Goal: Information Seeking & Learning: Check status

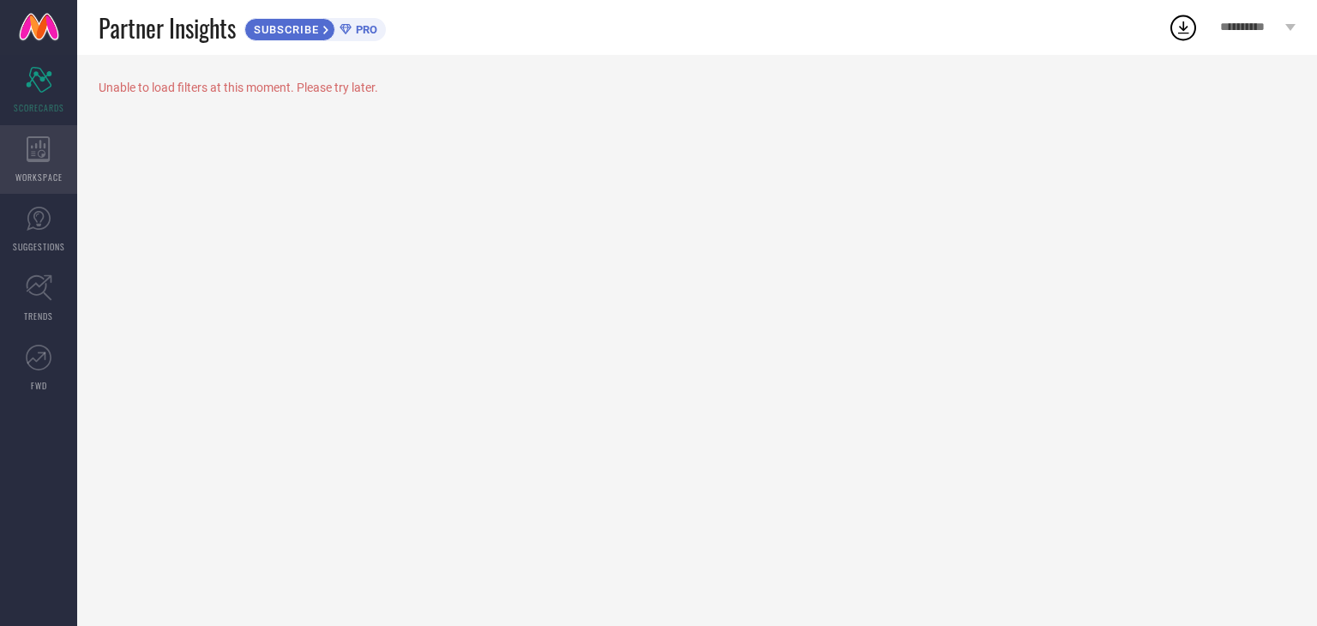
click at [50, 160] on icon at bounding box center [39, 149] width 24 height 26
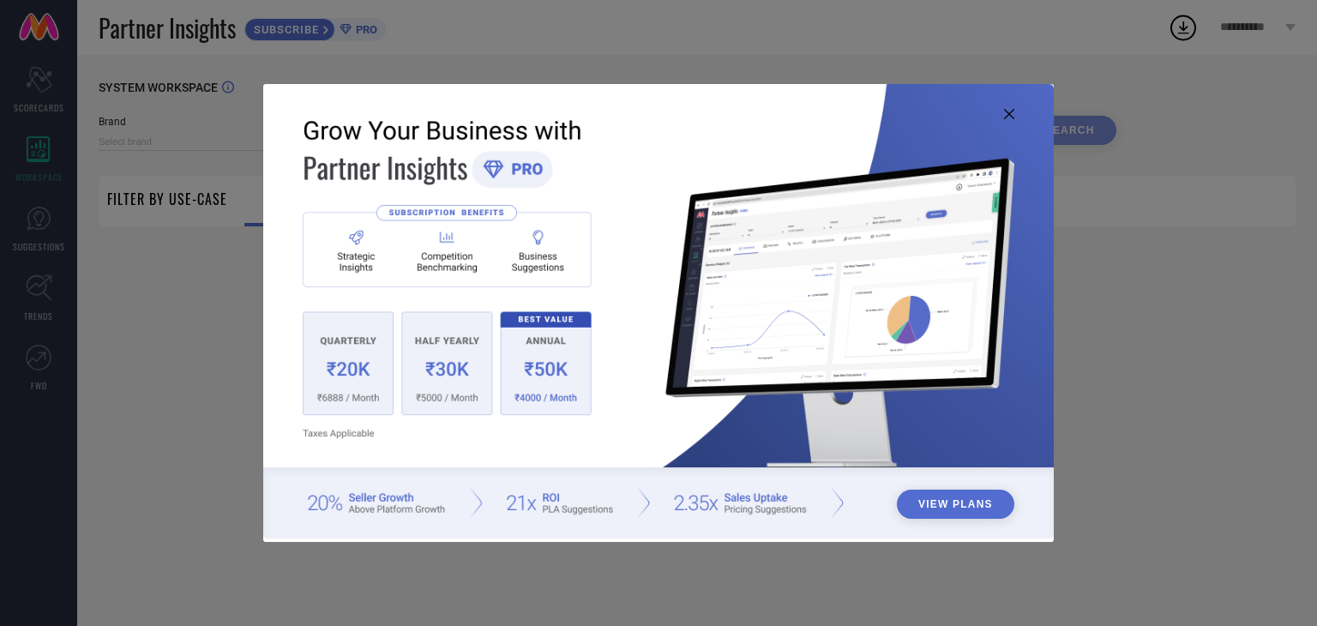
type input "1 STOP FASHION"
type input "All"
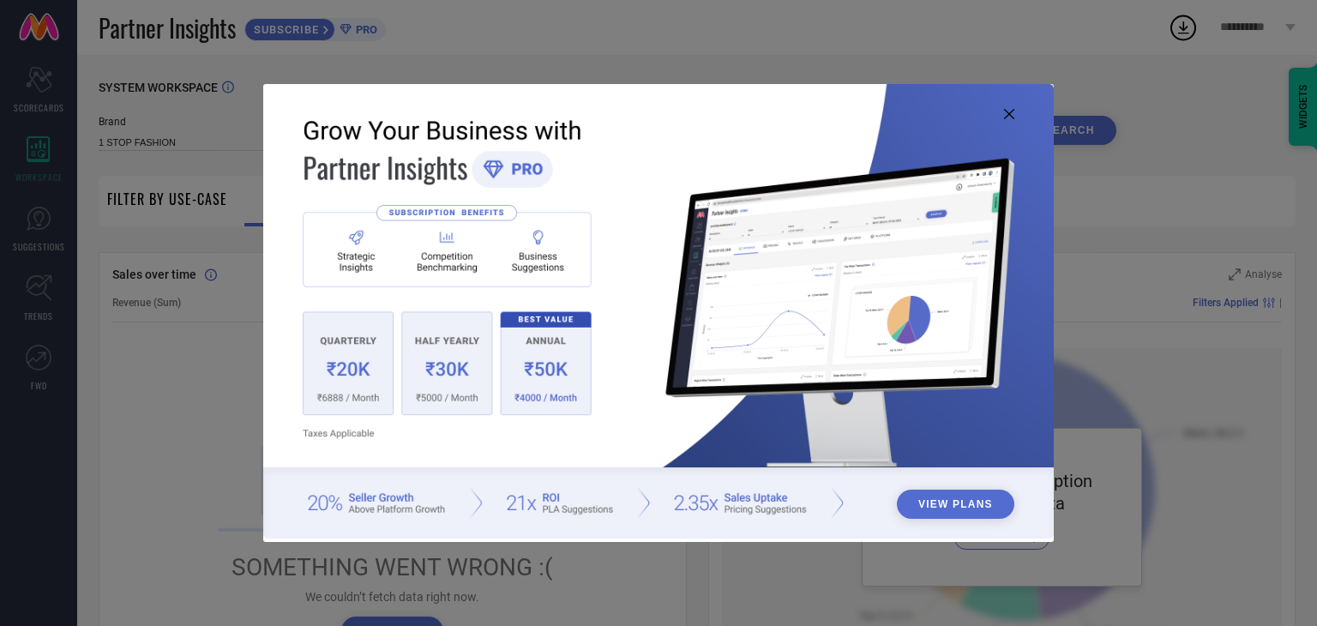
click at [1006, 114] on icon at bounding box center [1009, 114] width 10 height 10
